Goal: Check status

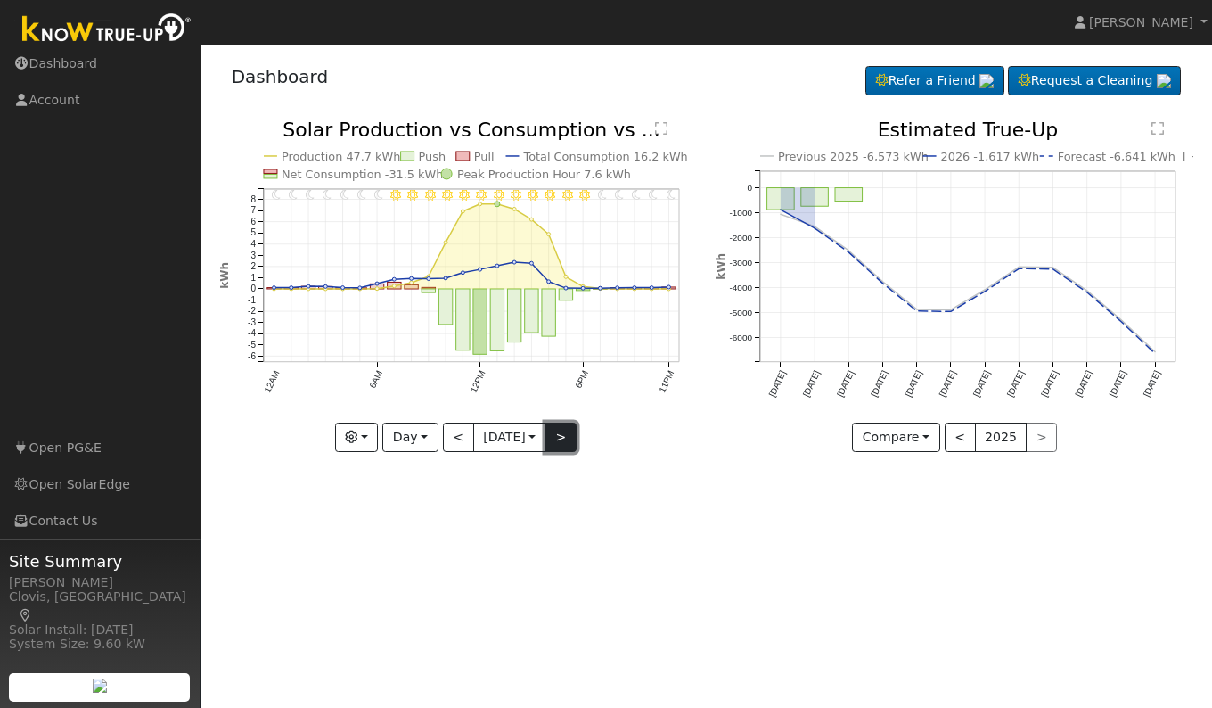
click at [561, 443] on button ">" at bounding box center [560, 437] width 31 height 30
click at [562, 433] on button ">" at bounding box center [560, 437] width 31 height 30
click at [564, 442] on button ">" at bounding box center [560, 437] width 31 height 30
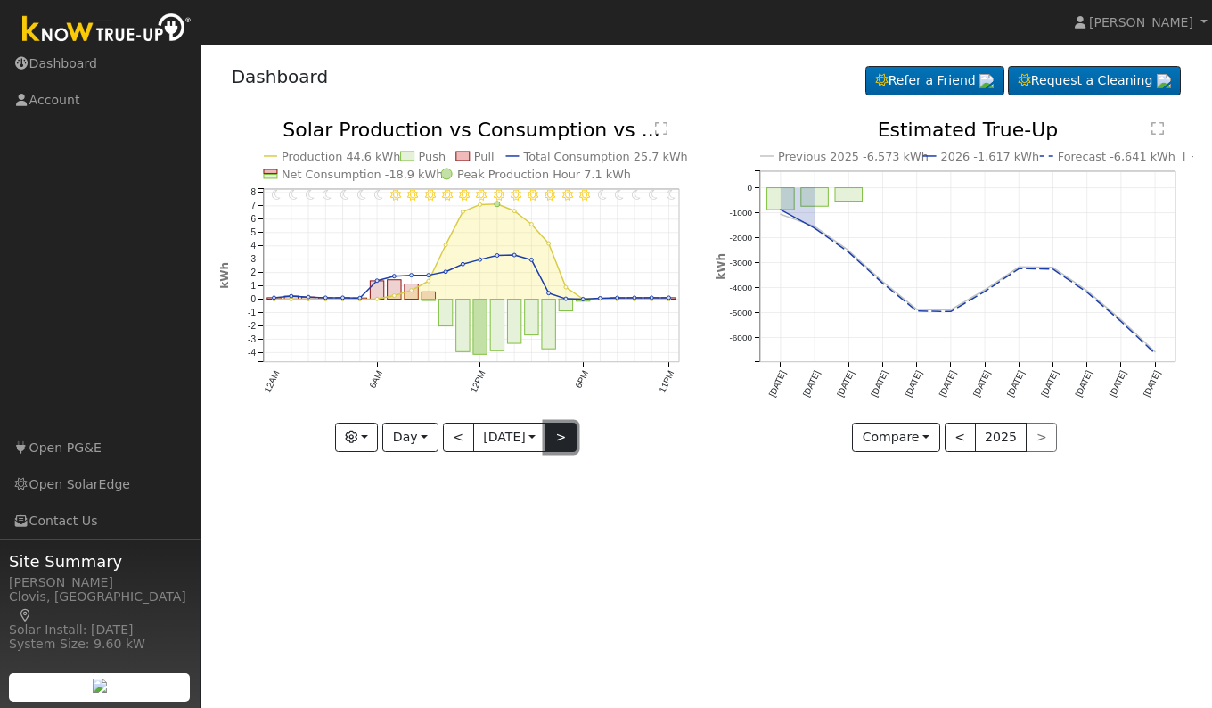
click at [564, 442] on button ">" at bounding box center [560, 437] width 31 height 30
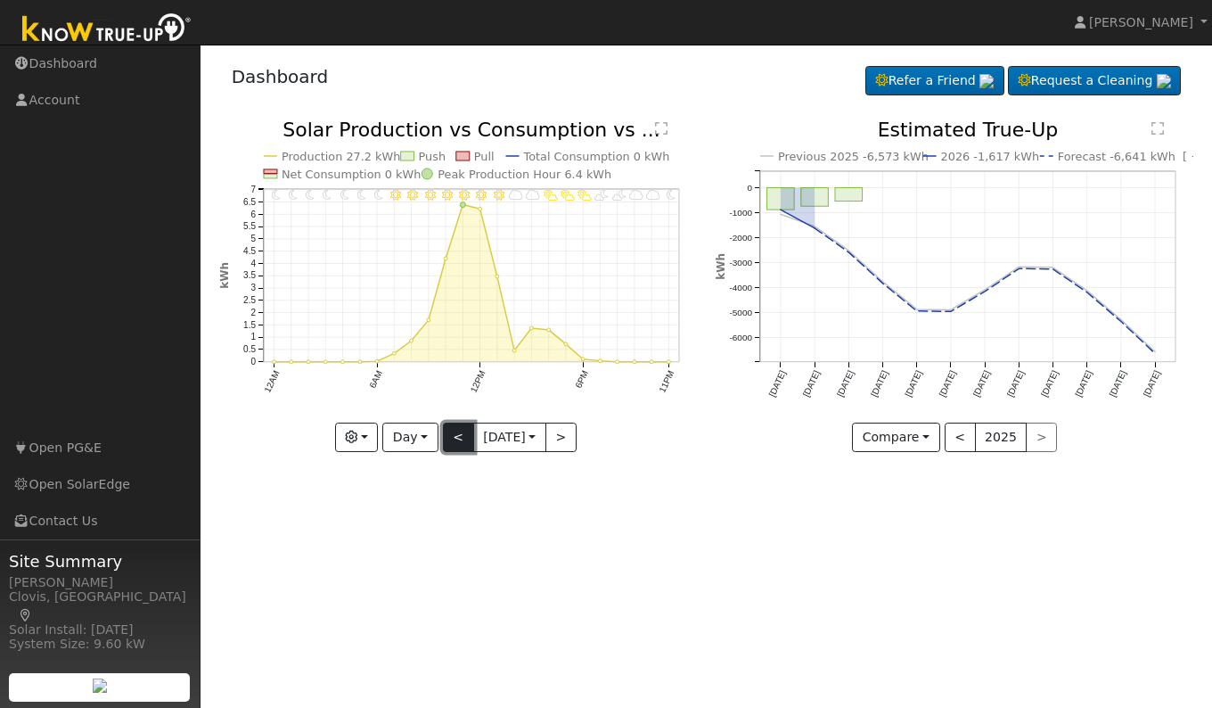
click at [457, 438] on button "<" at bounding box center [458, 437] width 31 height 30
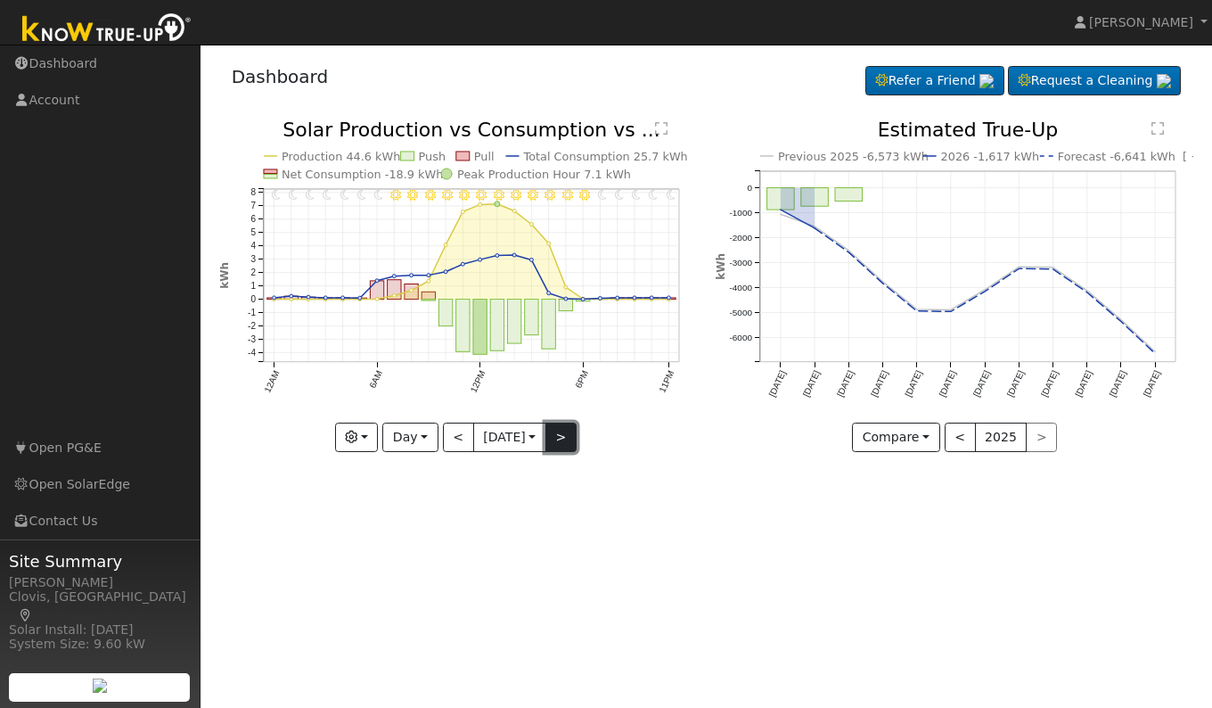
click at [565, 441] on button ">" at bounding box center [560, 437] width 31 height 30
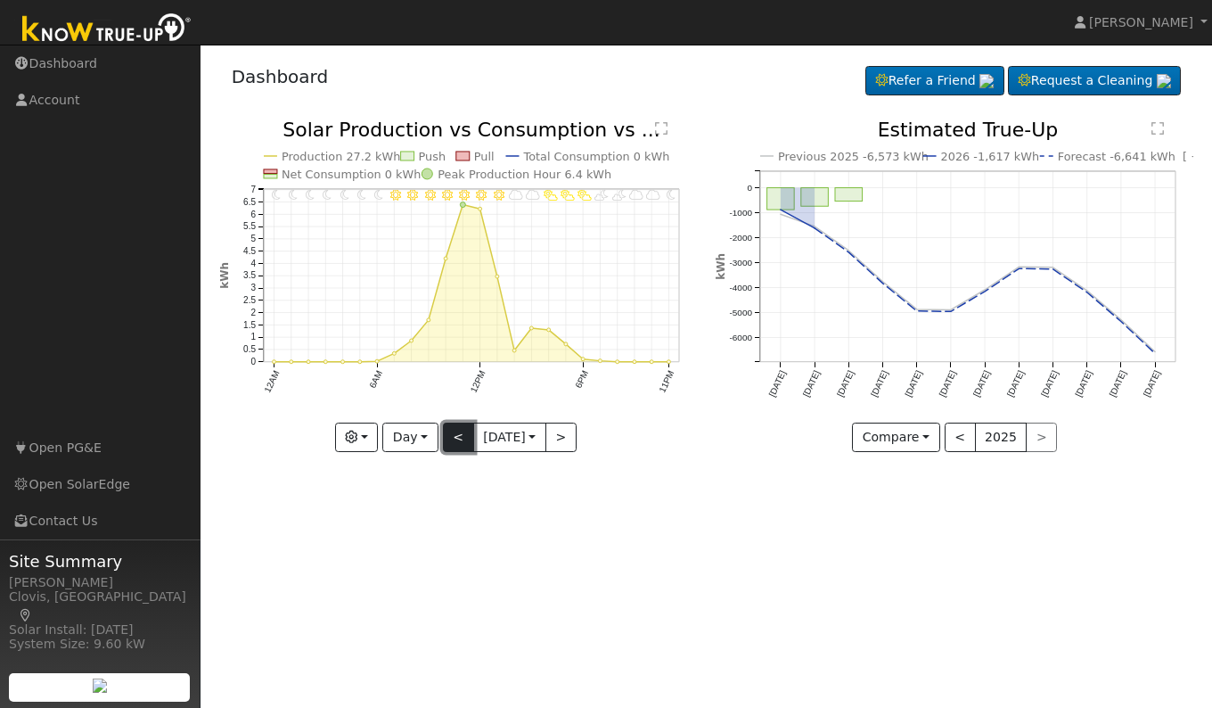
click at [456, 441] on button "<" at bounding box center [458, 437] width 31 height 30
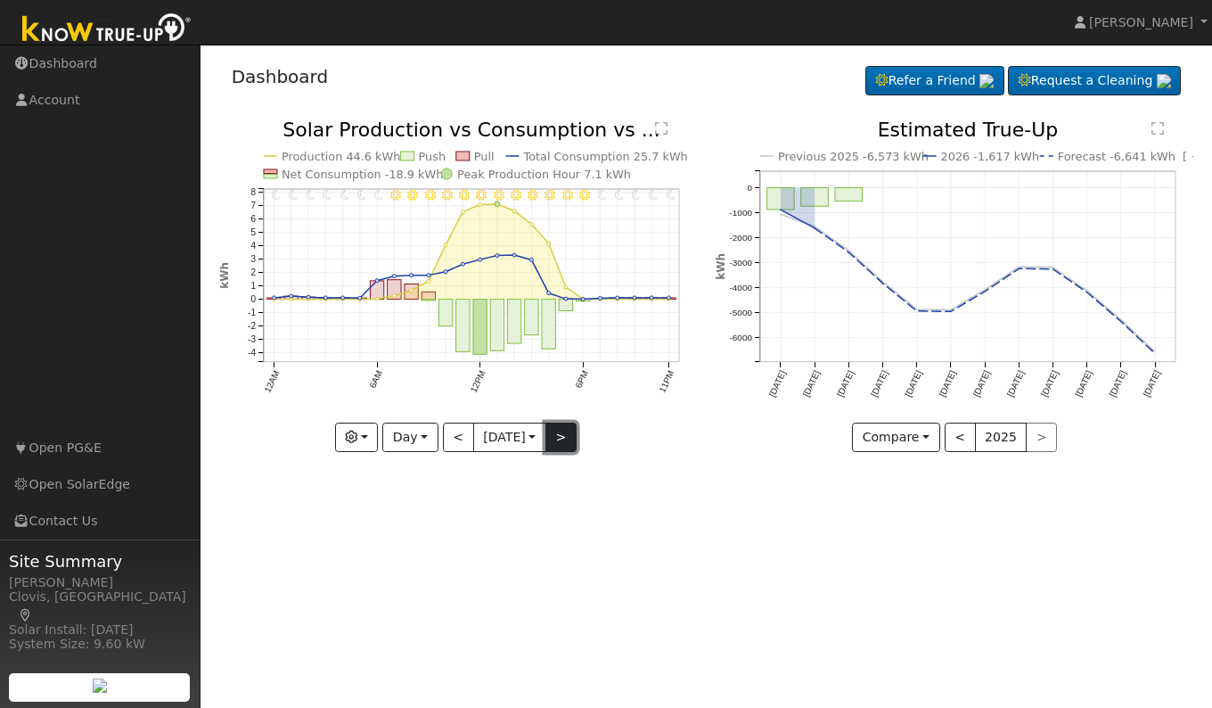
click at [554, 445] on button ">" at bounding box center [560, 437] width 31 height 30
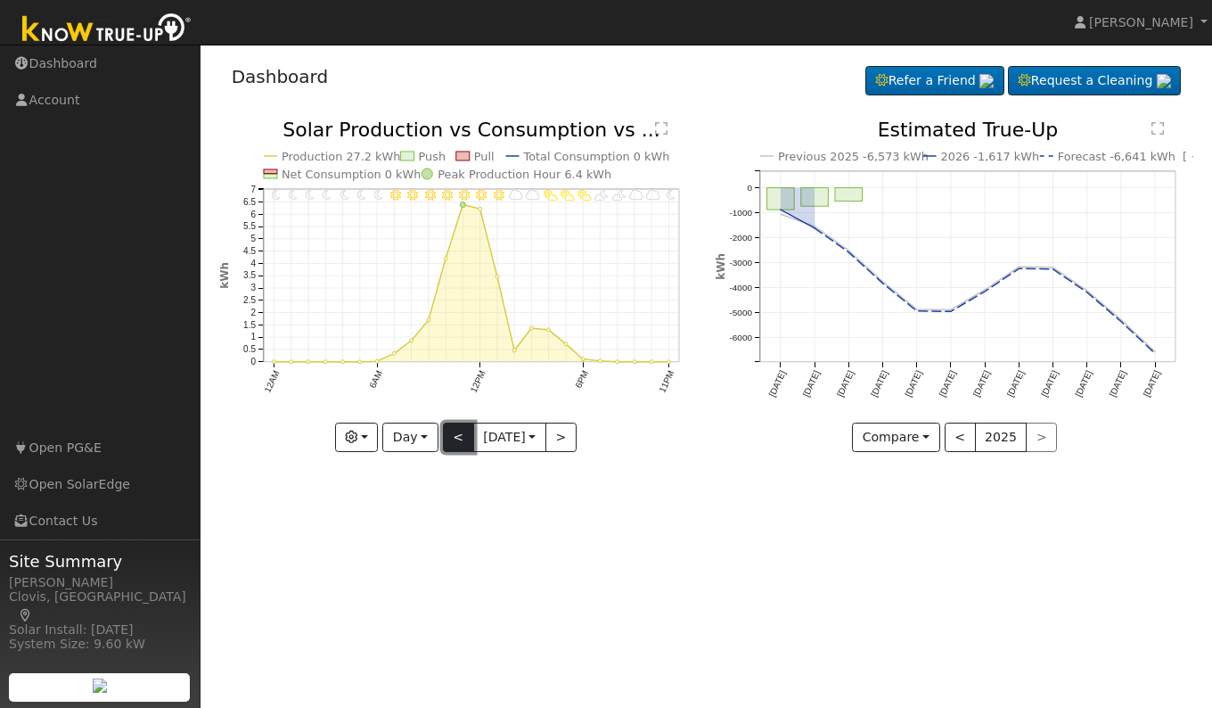
click at [452, 444] on button "<" at bounding box center [458, 437] width 31 height 30
type input "[DATE]"
